Goal: Task Accomplishment & Management: Manage account settings

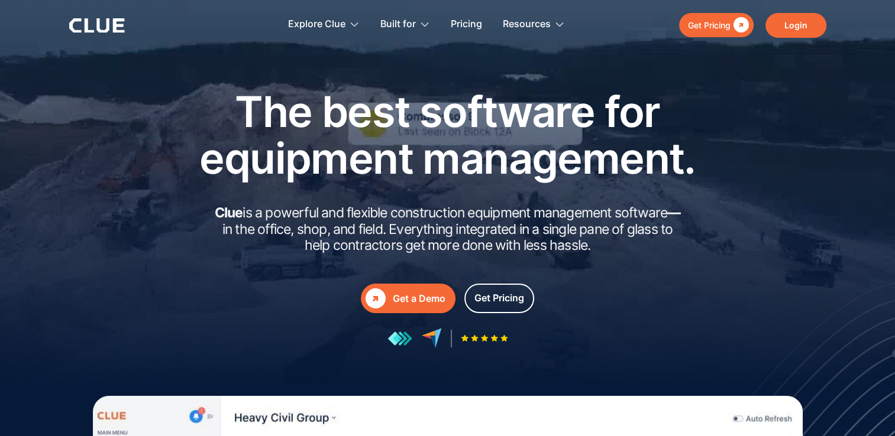
click at [801, 24] on link "Login" at bounding box center [795, 25] width 61 height 25
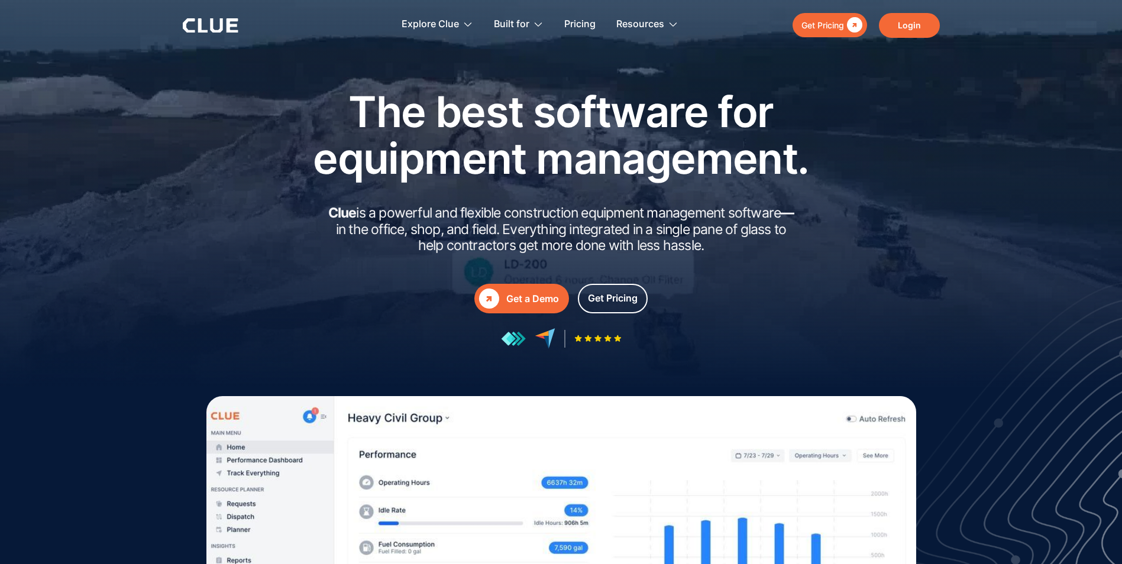
click at [903, 20] on link "Login" at bounding box center [909, 25] width 61 height 25
